Goal: Task Accomplishment & Management: Use online tool/utility

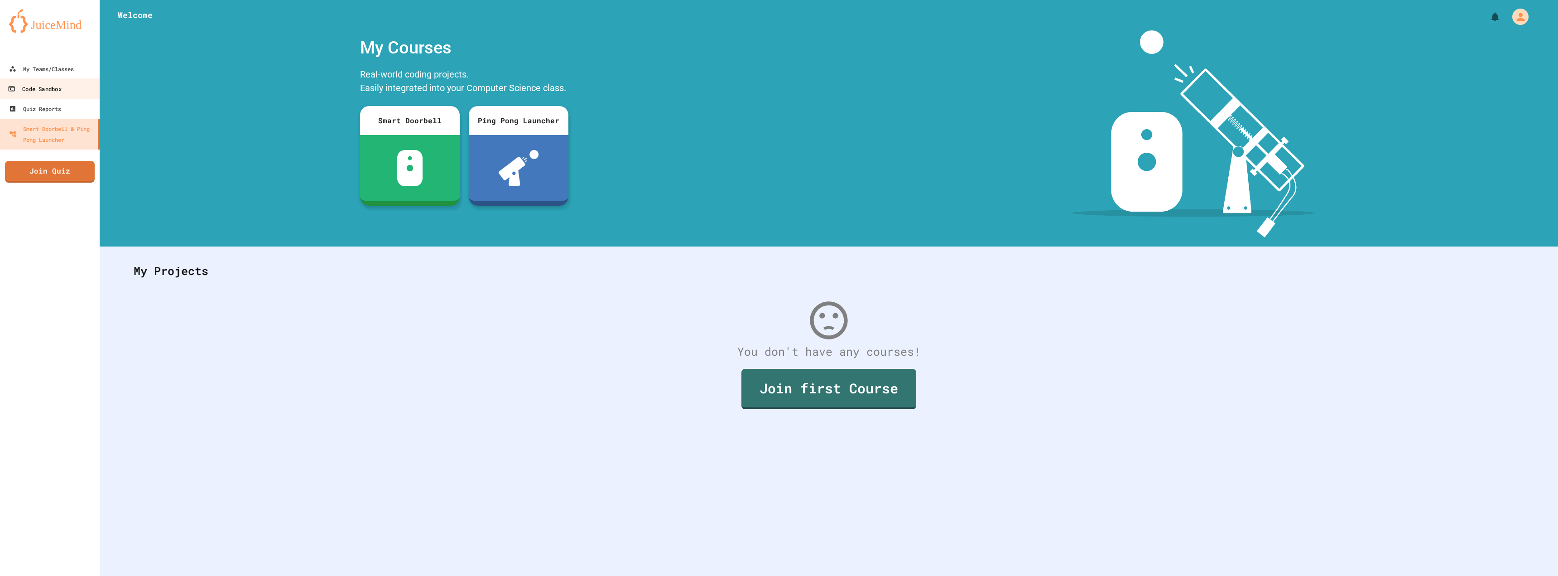
click at [73, 90] on link "Code Sandbox" at bounding box center [50, 88] width 103 height 20
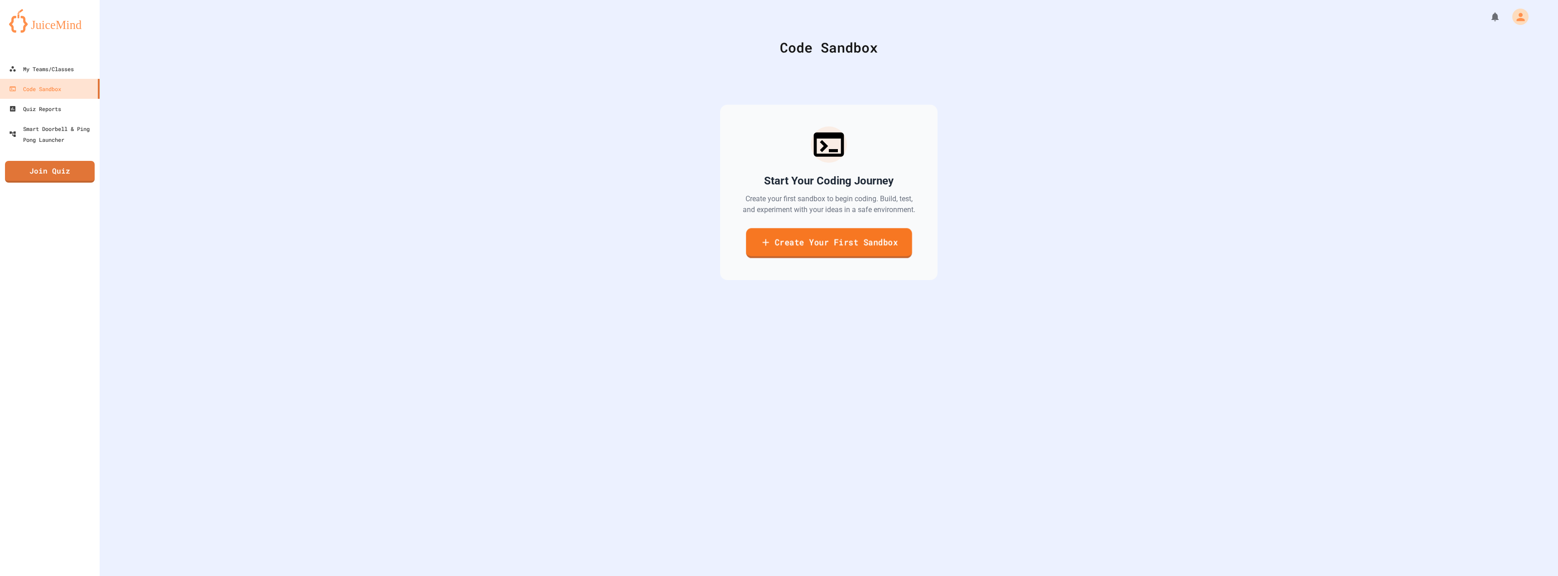
click at [776, 242] on link "Create Your First Sandbox" at bounding box center [829, 243] width 166 height 30
